Goal: Task Accomplishment & Management: Complete application form

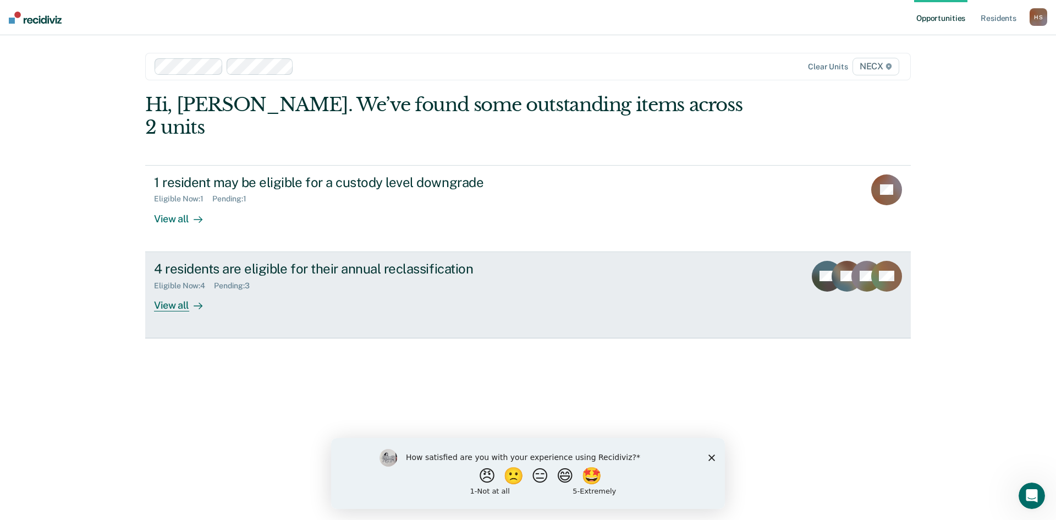
click at [285, 287] on div "4 residents are eligible for their annual reclassification Eligible Now : 4 Pen…" at bounding box center [360, 286] width 413 height 51
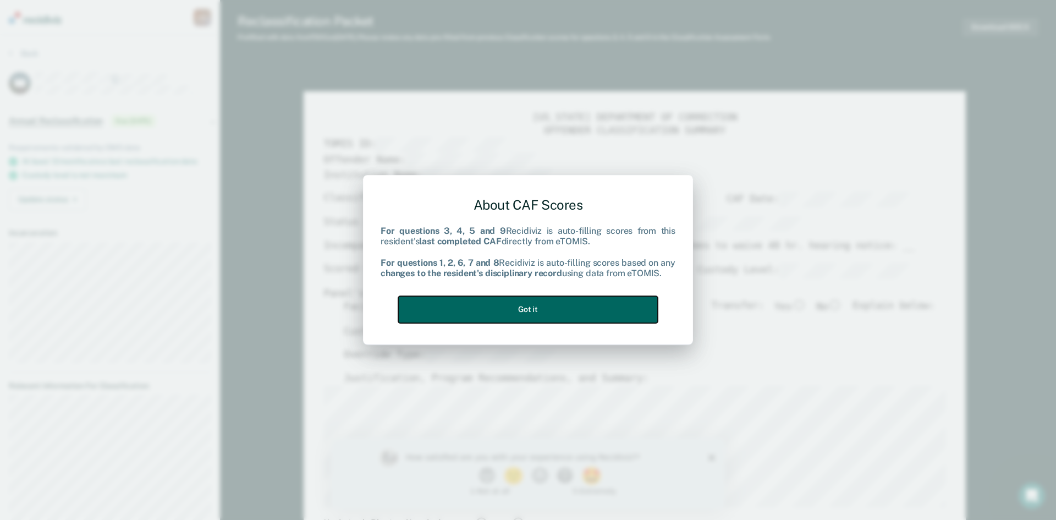
click at [533, 314] on button "Got it" at bounding box center [528, 309] width 260 height 27
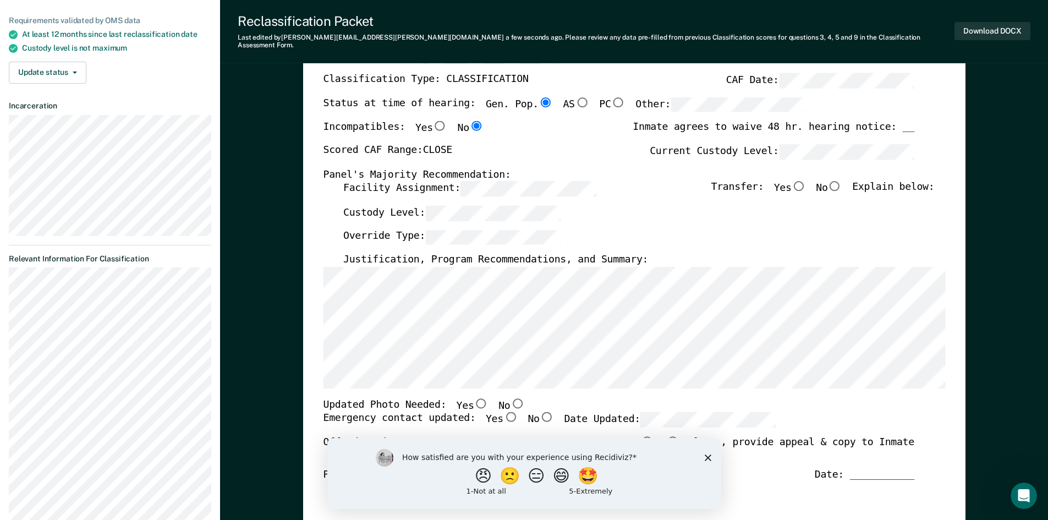
scroll to position [110, 0]
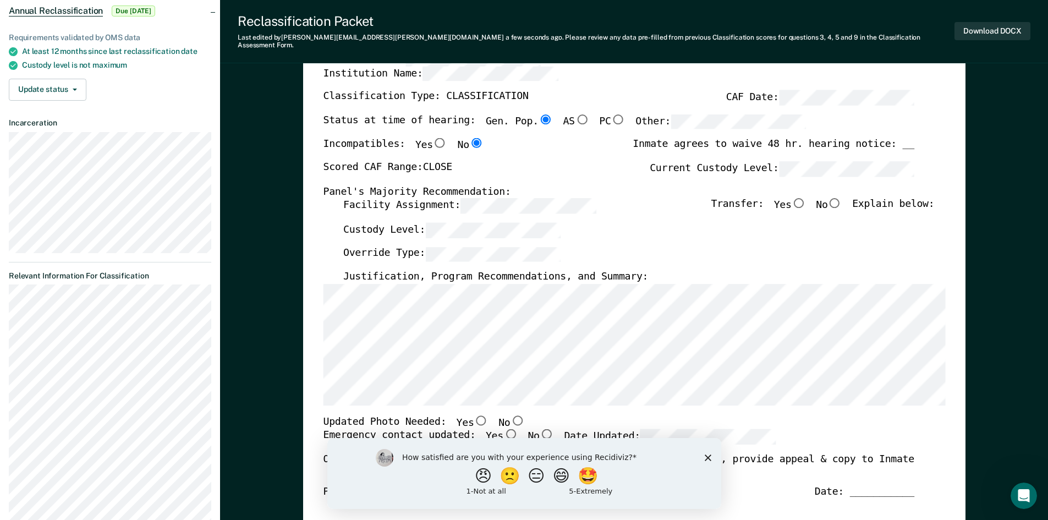
click at [839, 198] on input "No" at bounding box center [835, 203] width 14 height 10
type textarea "x"
radio input "true"
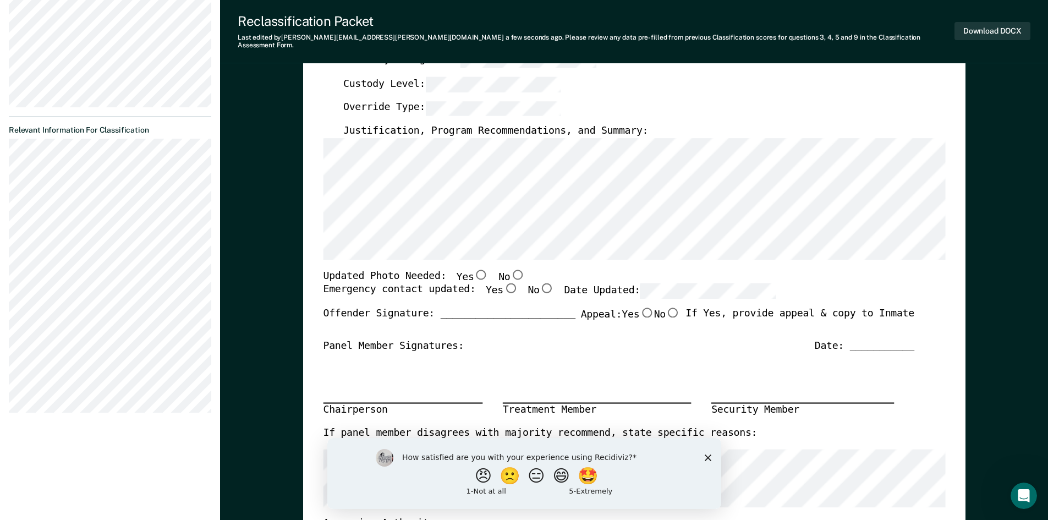
scroll to position [275, 0]
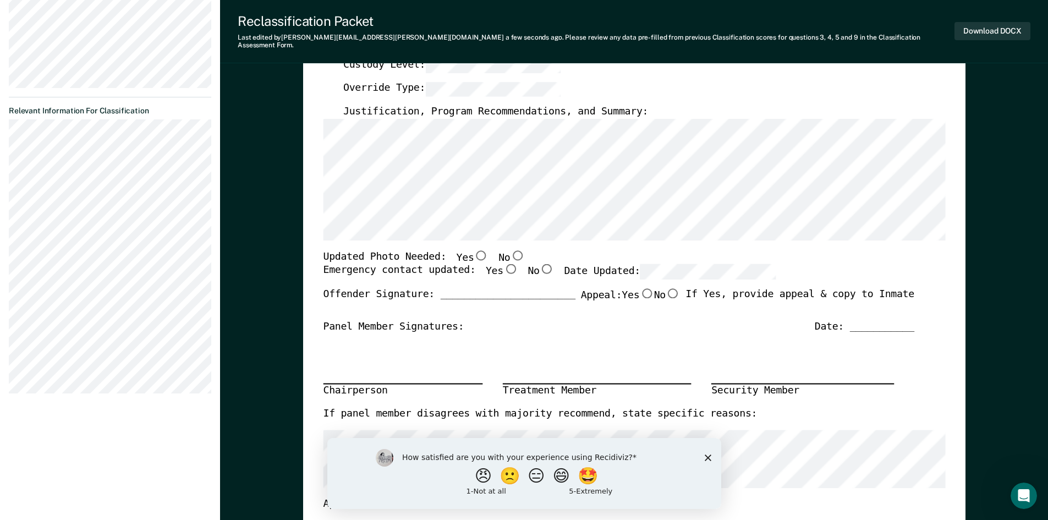
click at [706, 456] on polygon "Close survey" at bounding box center [707, 457] width 7 height 7
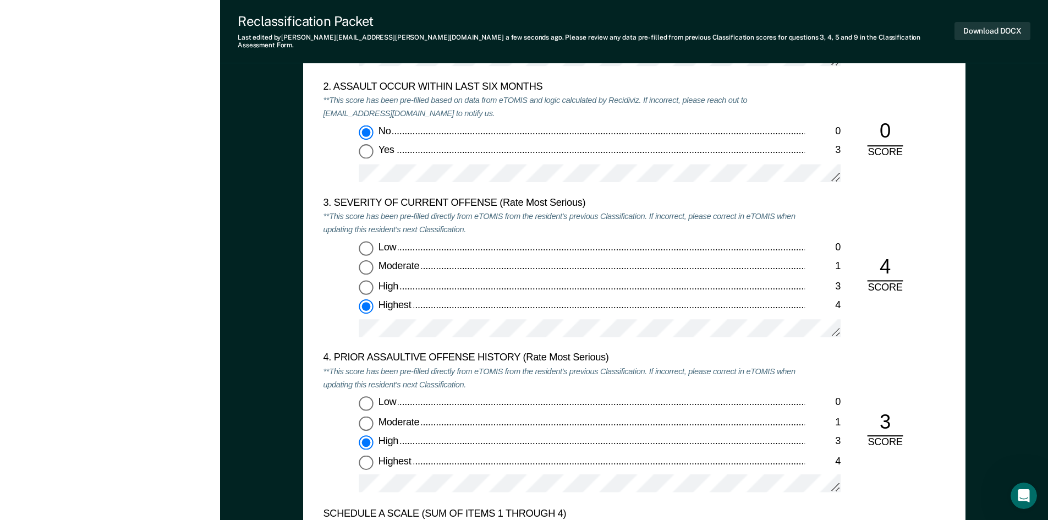
scroll to position [1321, 0]
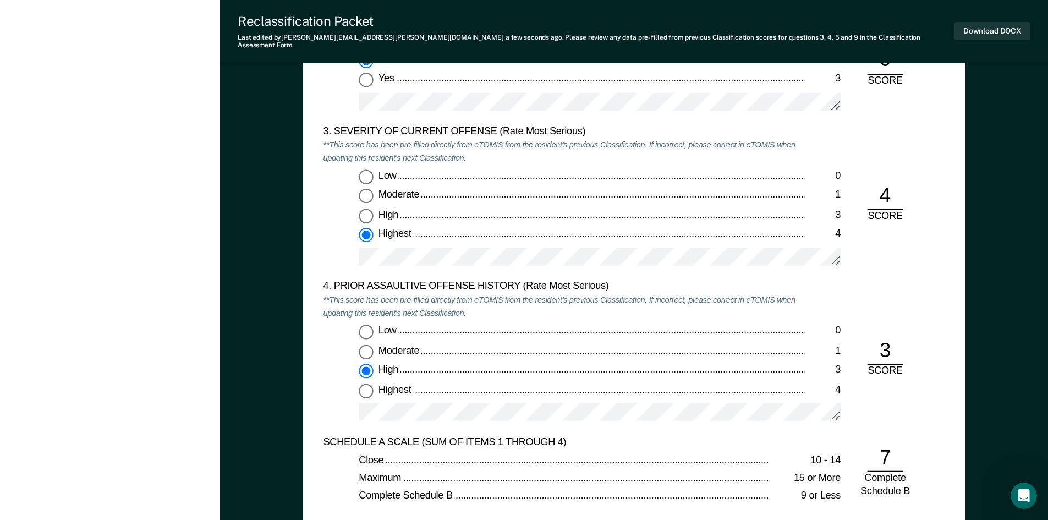
click at [369, 383] on input "Highest 4" at bounding box center [366, 390] width 14 height 14
type textarea "x"
radio input "false"
radio input "true"
click at [880, 284] on div "4. PRIOR ASSAULTIVE OFFENSE HISTORY (Rate Most Serious) **This score has been p…" at bounding box center [634, 358] width 622 height 155
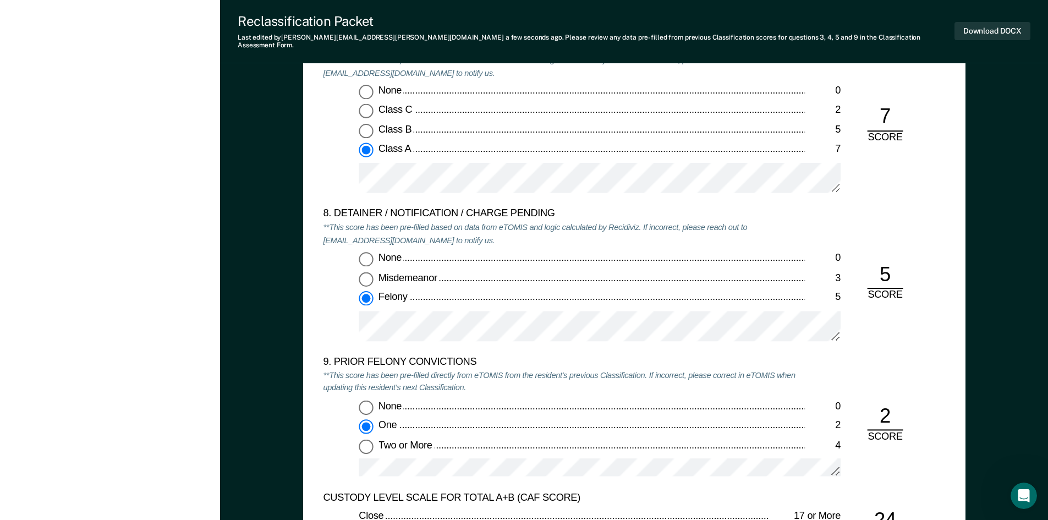
scroll to position [2311, 0]
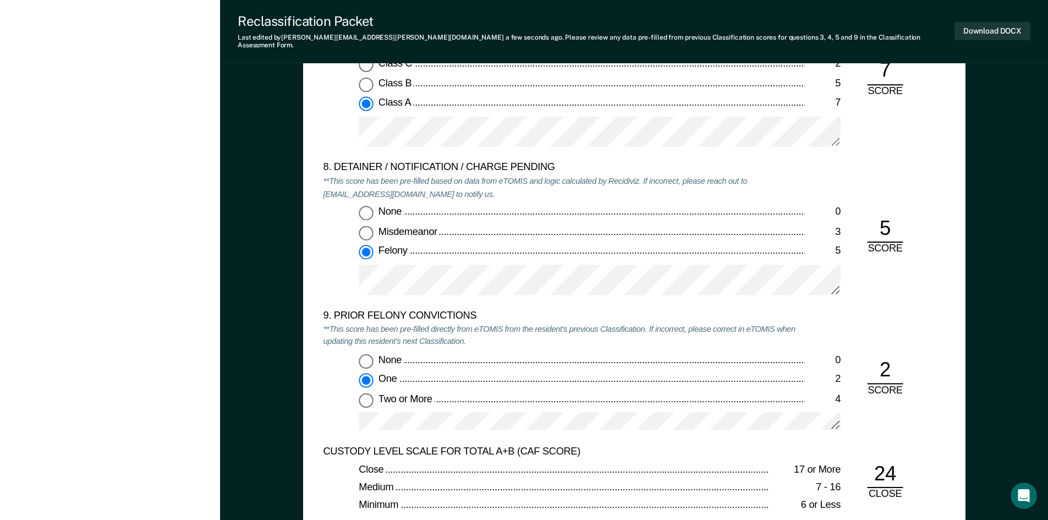
click at [367, 393] on input "Two or More 4" at bounding box center [366, 400] width 14 height 14
type textarea "x"
radio input "false"
radio input "true"
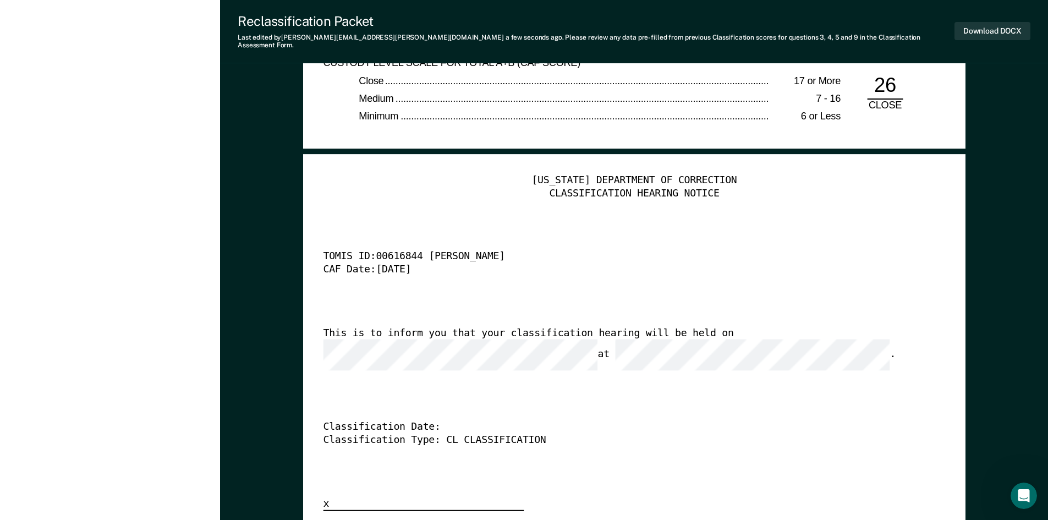
scroll to position [2560, 0]
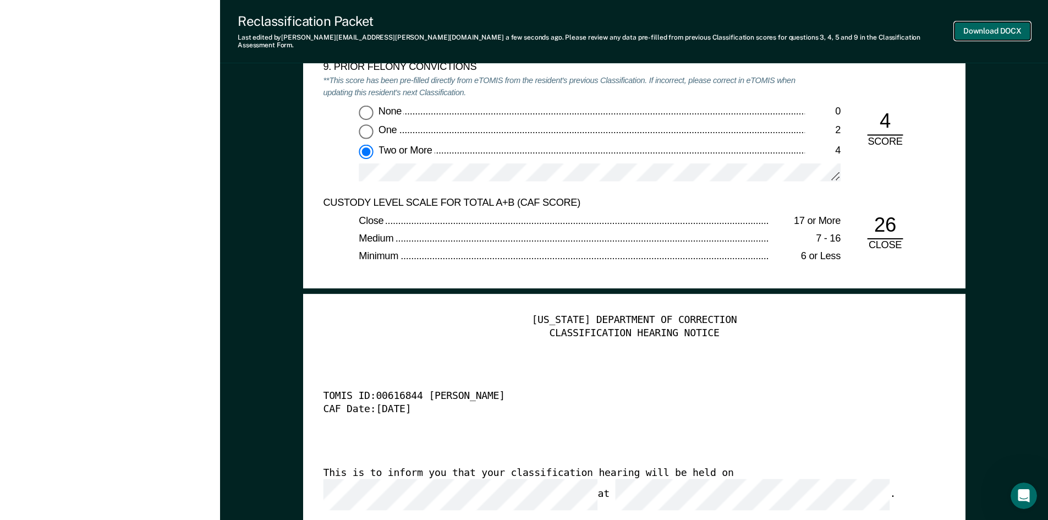
click at [987, 29] on button "Download DOCX" at bounding box center [993, 31] width 76 height 18
type textarea "x"
